Goal: Entertainment & Leisure: Consume media (video, audio)

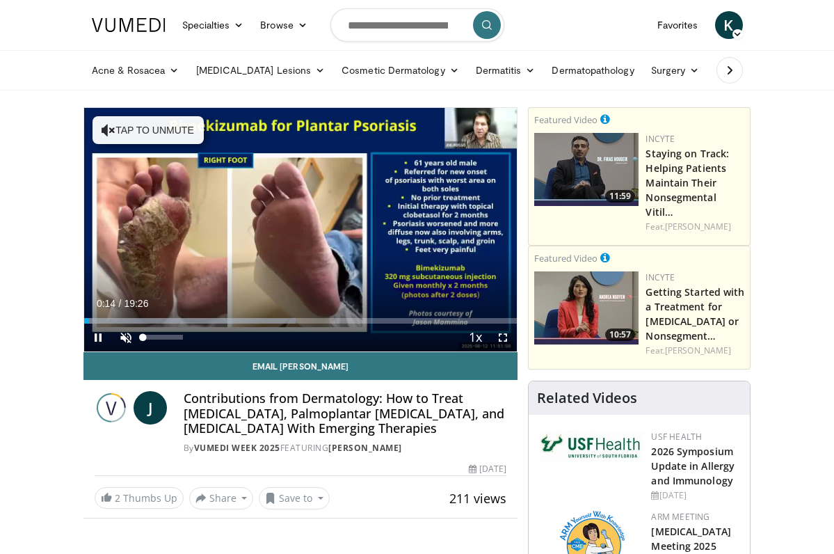
click at [126, 339] on span "Video Player" at bounding box center [126, 338] width 28 height 28
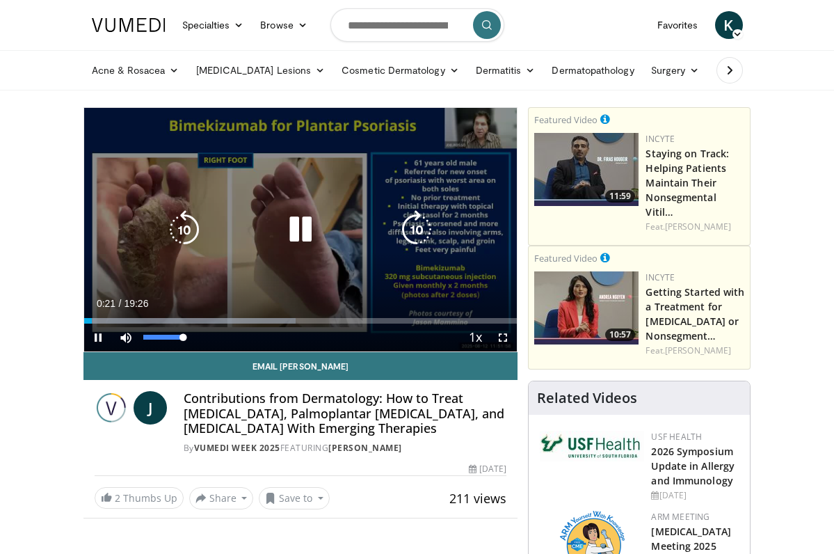
drag, startPoint x: 184, startPoint y: 336, endPoint x: 271, endPoint y: 330, distance: 87.1
click at [271, 330] on div "Current Time 0:21 / Duration 19:26 Pause Skip Backward Skip Forward Mute 100% L…" at bounding box center [300, 338] width 433 height 28
click at [305, 232] on icon "Video Player" at bounding box center [300, 229] width 39 height 39
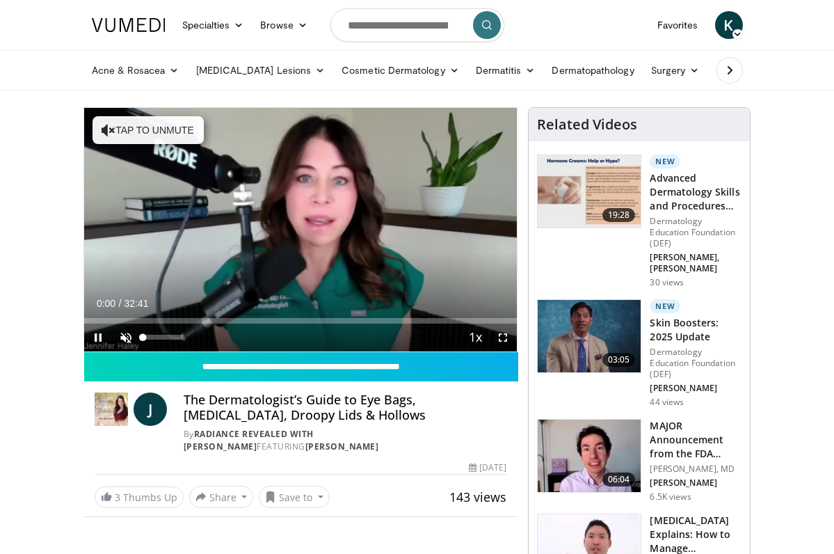
scroll to position [1, 0]
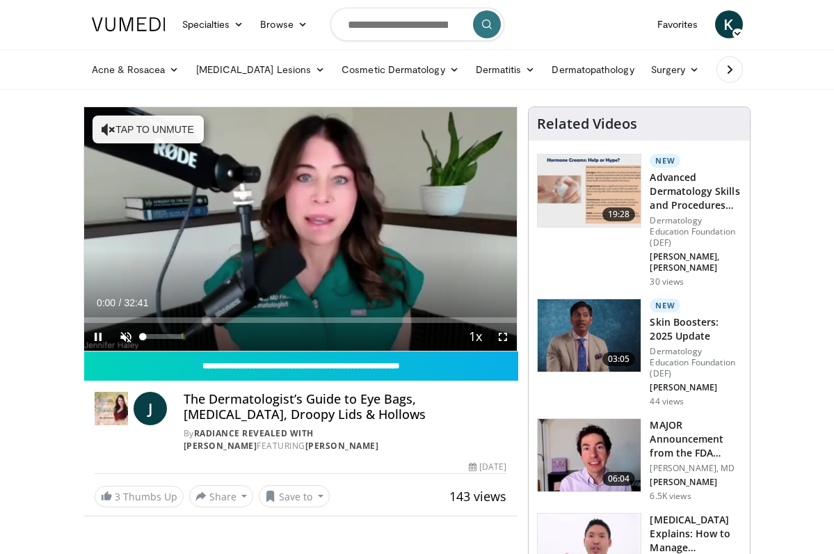
click at [125, 335] on span "Video Player" at bounding box center [126, 337] width 28 height 28
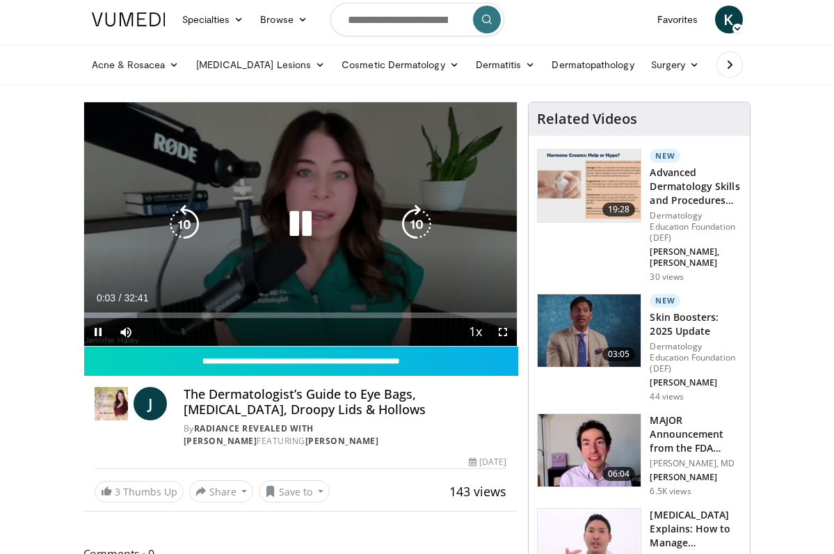
scroll to position [10, 0]
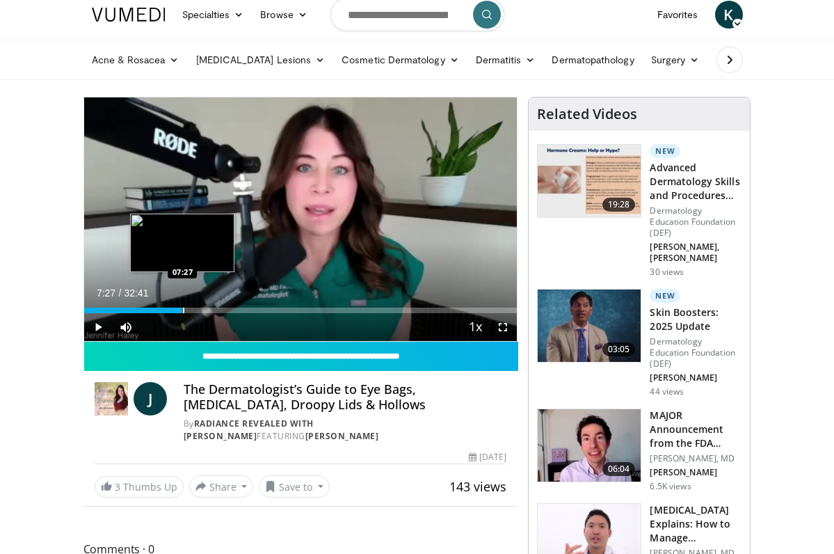
drag, startPoint x: 158, startPoint y: 312, endPoint x: 182, endPoint y: 312, distance: 24.4
click at [183, 312] on div "Progress Bar" at bounding box center [183, 311] width 1 height 6
drag, startPoint x: 182, startPoint y: 312, endPoint x: 171, endPoint y: 311, distance: 11.2
click at [172, 311] on div "Progress Bar" at bounding box center [172, 311] width 1 height 6
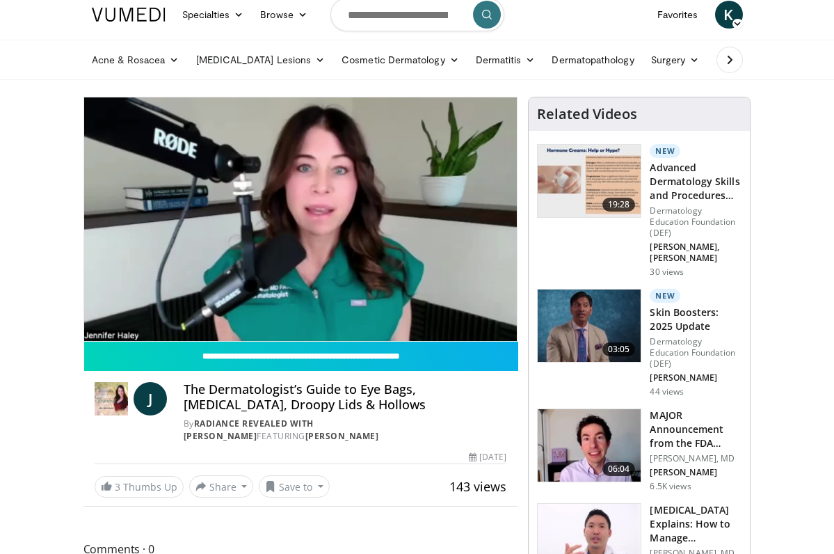
scroll to position [-1, 0]
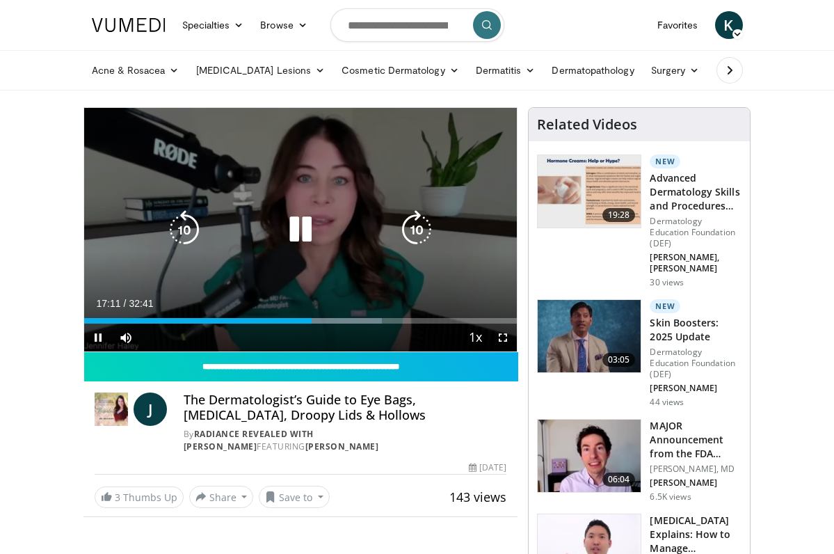
click at [298, 234] on icon "Video Player" at bounding box center [300, 229] width 39 height 39
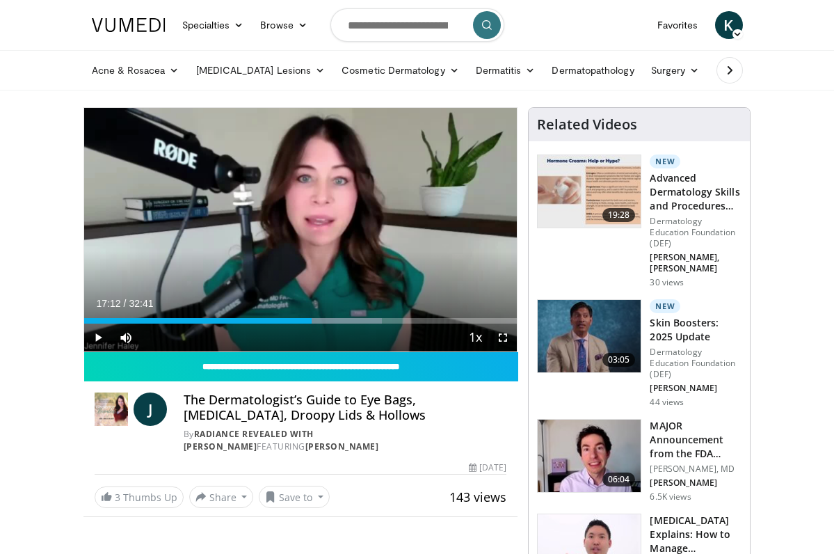
click at [98, 339] on span "Video Player" at bounding box center [98, 338] width 28 height 28
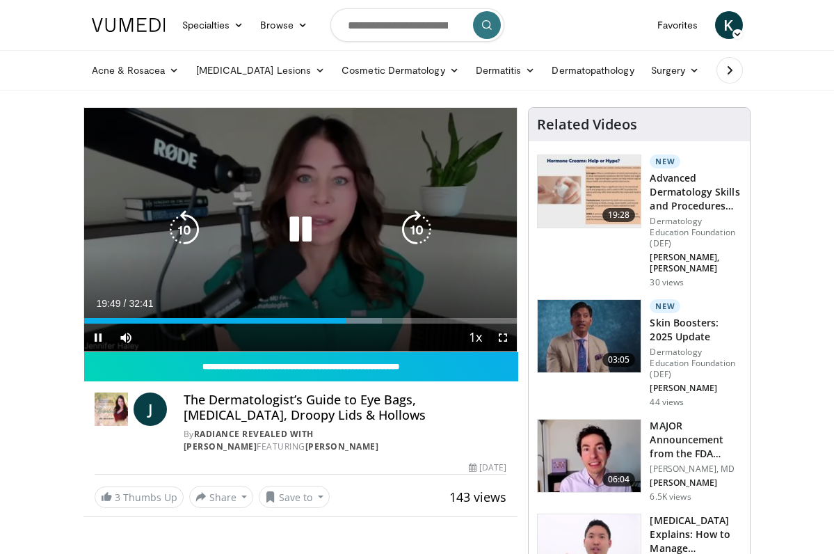
click at [305, 225] on icon "Video Player" at bounding box center [300, 229] width 39 height 39
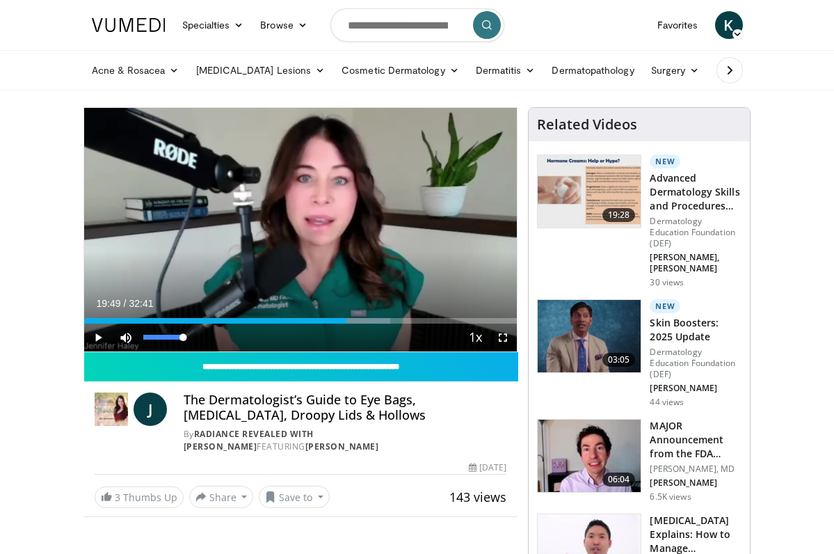
click at [127, 330] on span "Video Player" at bounding box center [126, 338] width 28 height 28
click at [125, 336] on span "Video Player" at bounding box center [126, 338] width 28 height 28
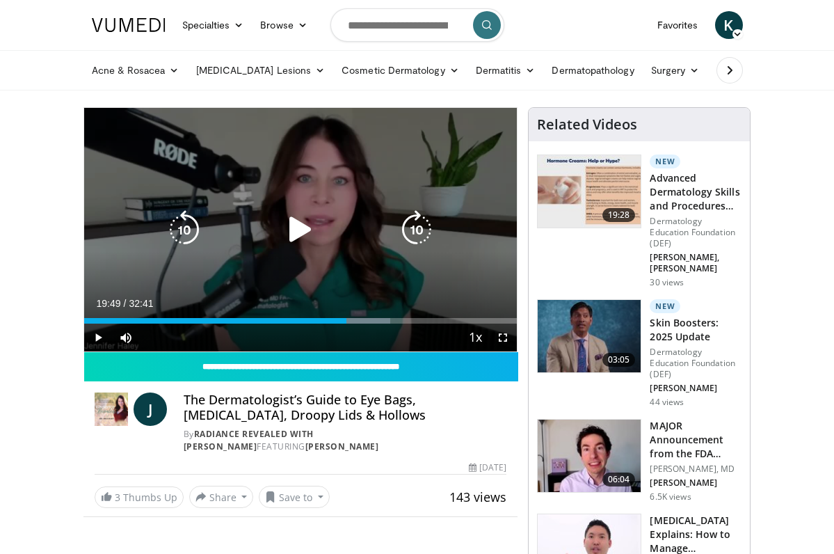
click at [299, 225] on icon "Video Player" at bounding box center [300, 229] width 39 height 39
click at [298, 229] on icon "Video Player" at bounding box center [300, 229] width 39 height 39
